Goal: Navigation & Orientation: Find specific page/section

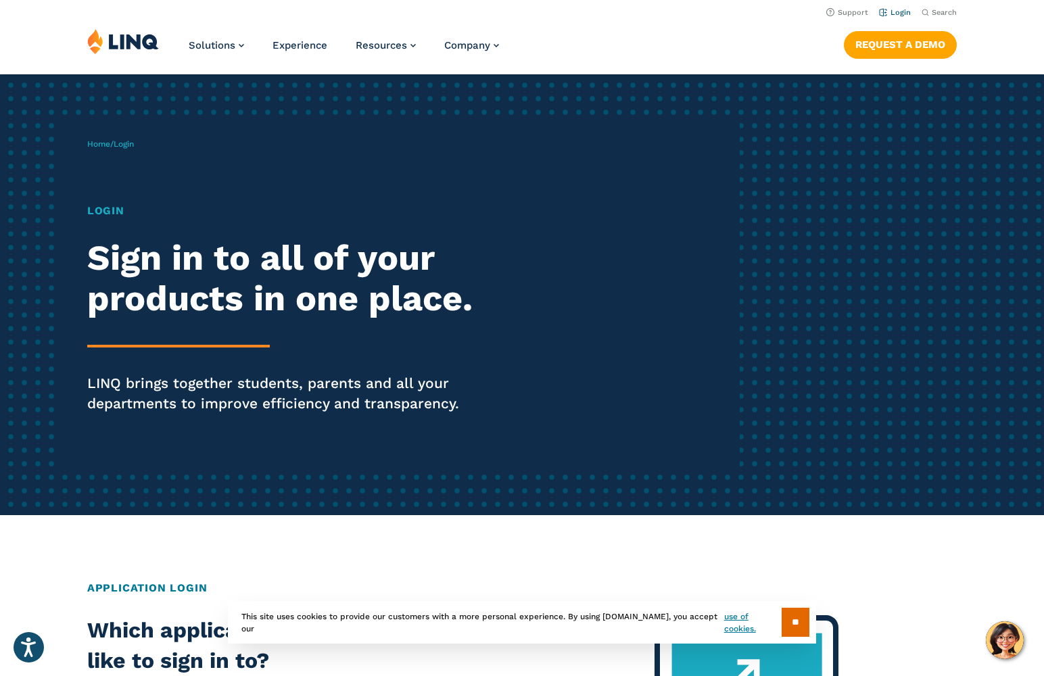
click at [908, 12] on link "Login" at bounding box center [895, 12] width 32 height 9
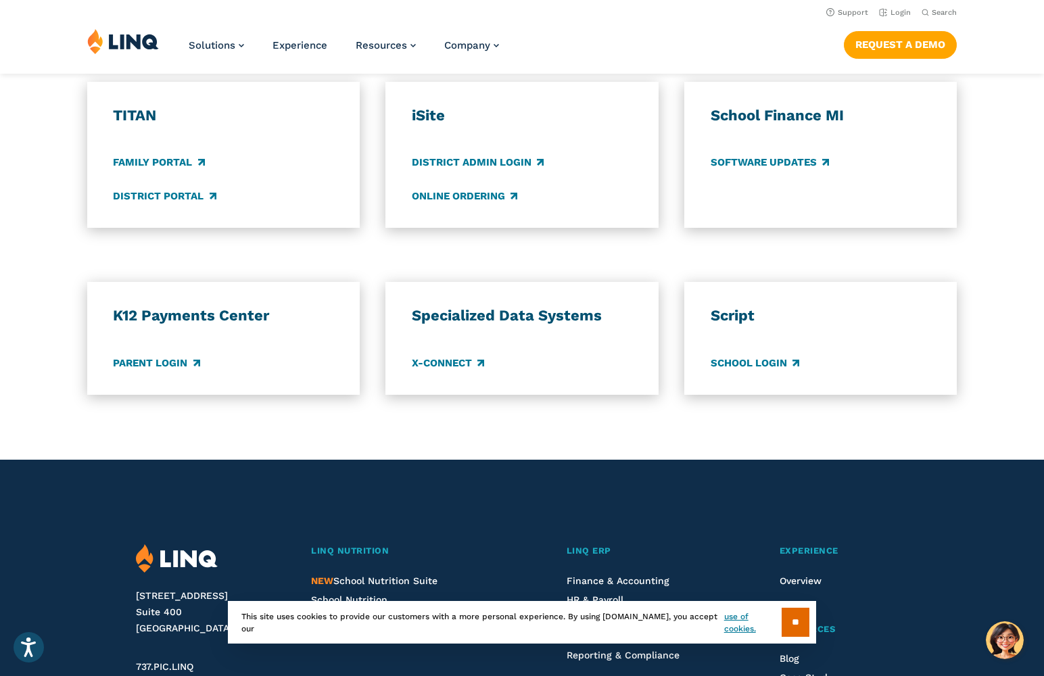
scroll to position [999, 0]
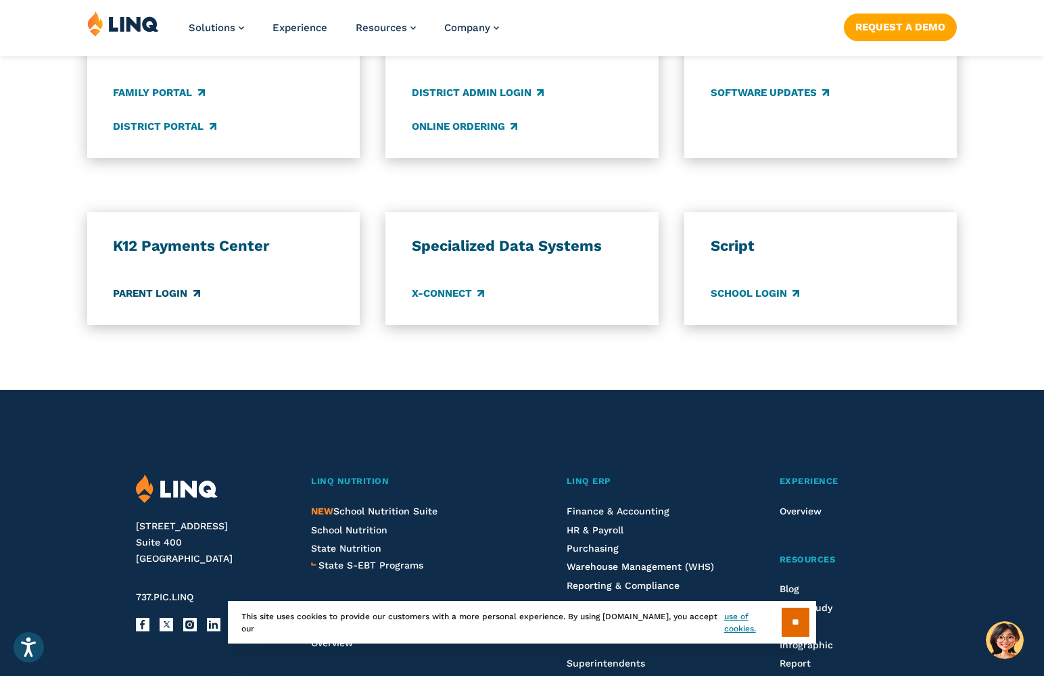
click at [185, 292] on link "Parent Login" at bounding box center [156, 293] width 87 height 15
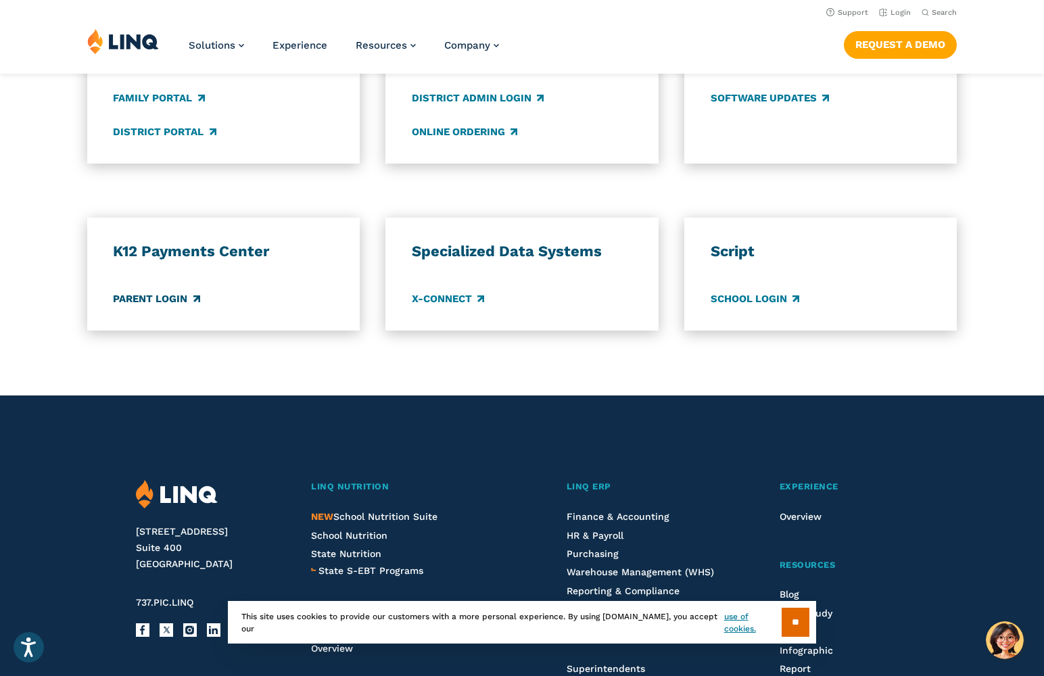
scroll to position [1064, 0]
